Goal: Information Seeking & Learning: Find specific fact

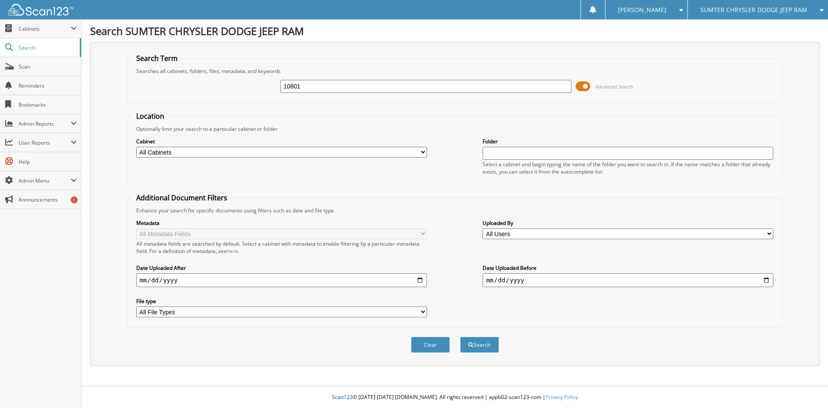
type input "10801"
click at [460, 336] on button "Search" at bounding box center [479, 344] width 39 height 16
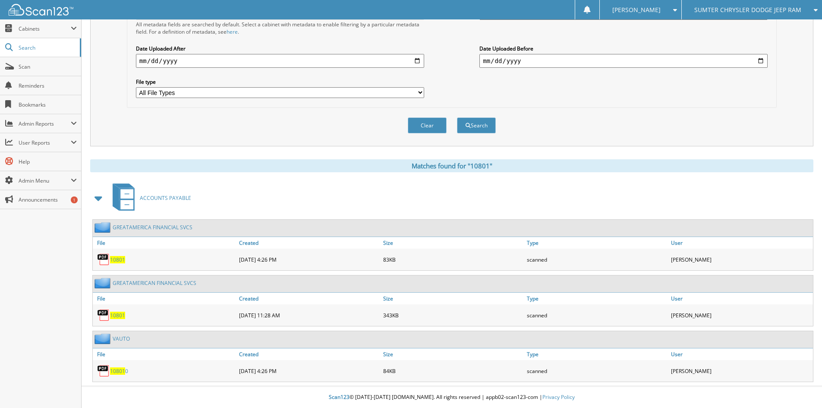
scroll to position [220, 0]
click at [119, 259] on span "10801" at bounding box center [117, 259] width 15 height 7
click at [114, 314] on span "10801" at bounding box center [117, 314] width 15 height 7
